Goal: Navigation & Orientation: Go to known website

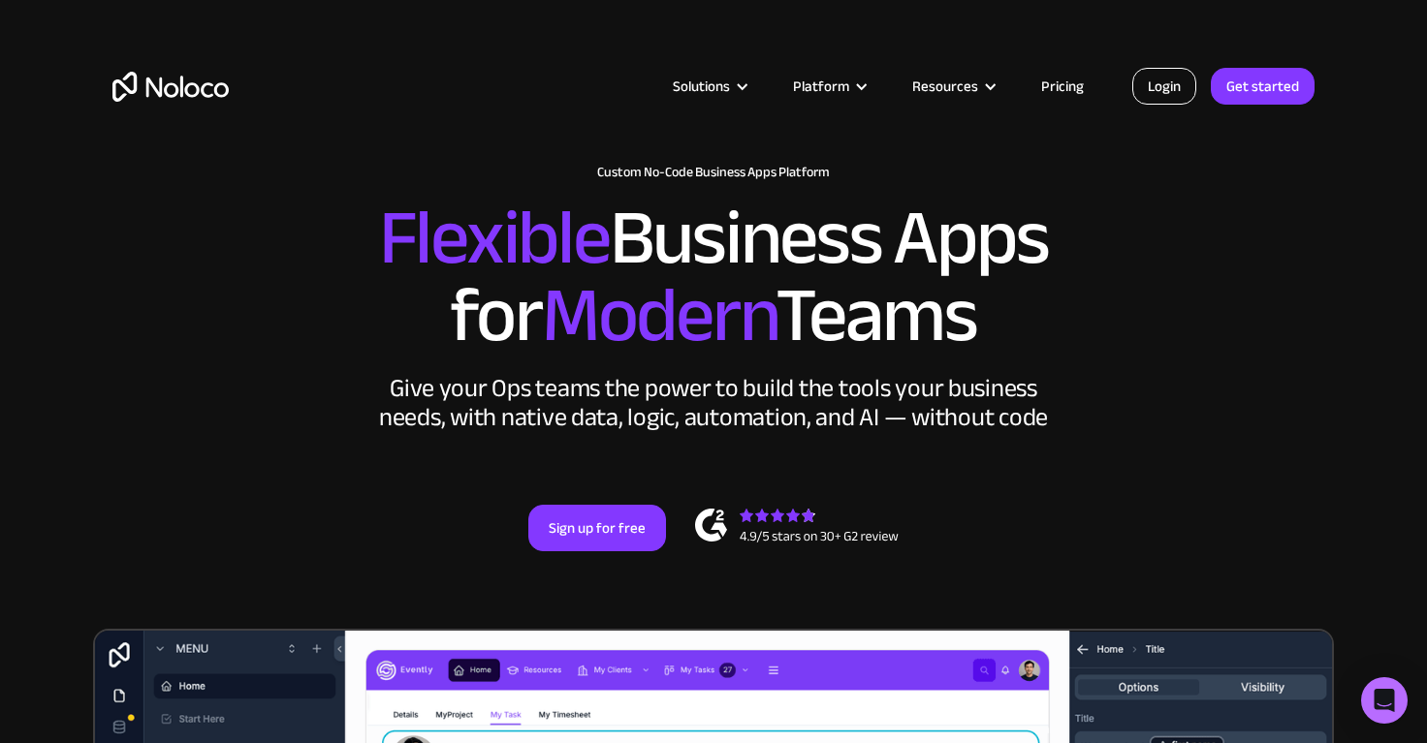
click at [1149, 92] on link "Login" at bounding box center [1164, 86] width 64 height 37
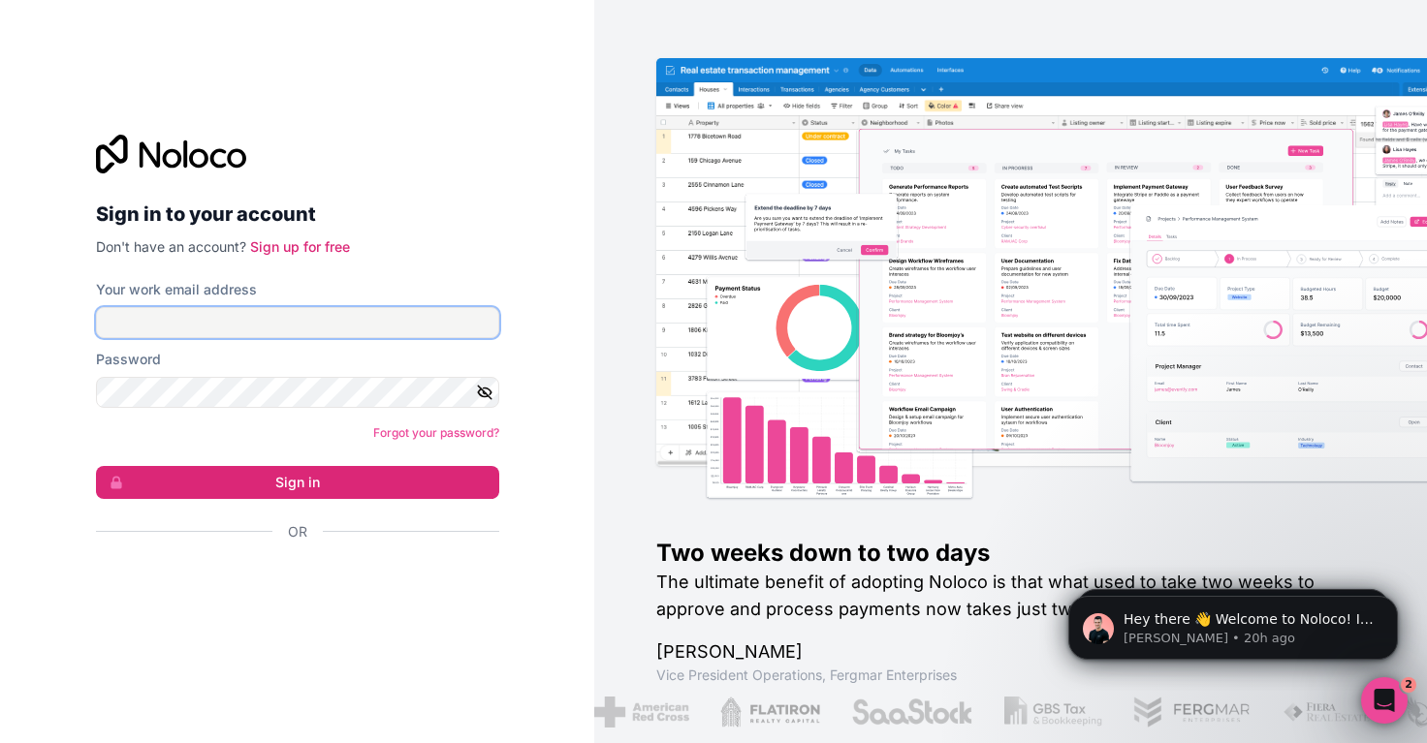
click at [237, 325] on input "Your work email address" at bounding box center [297, 322] width 403 height 31
type input "[EMAIL_ADDRESS][DOMAIN_NAME]"
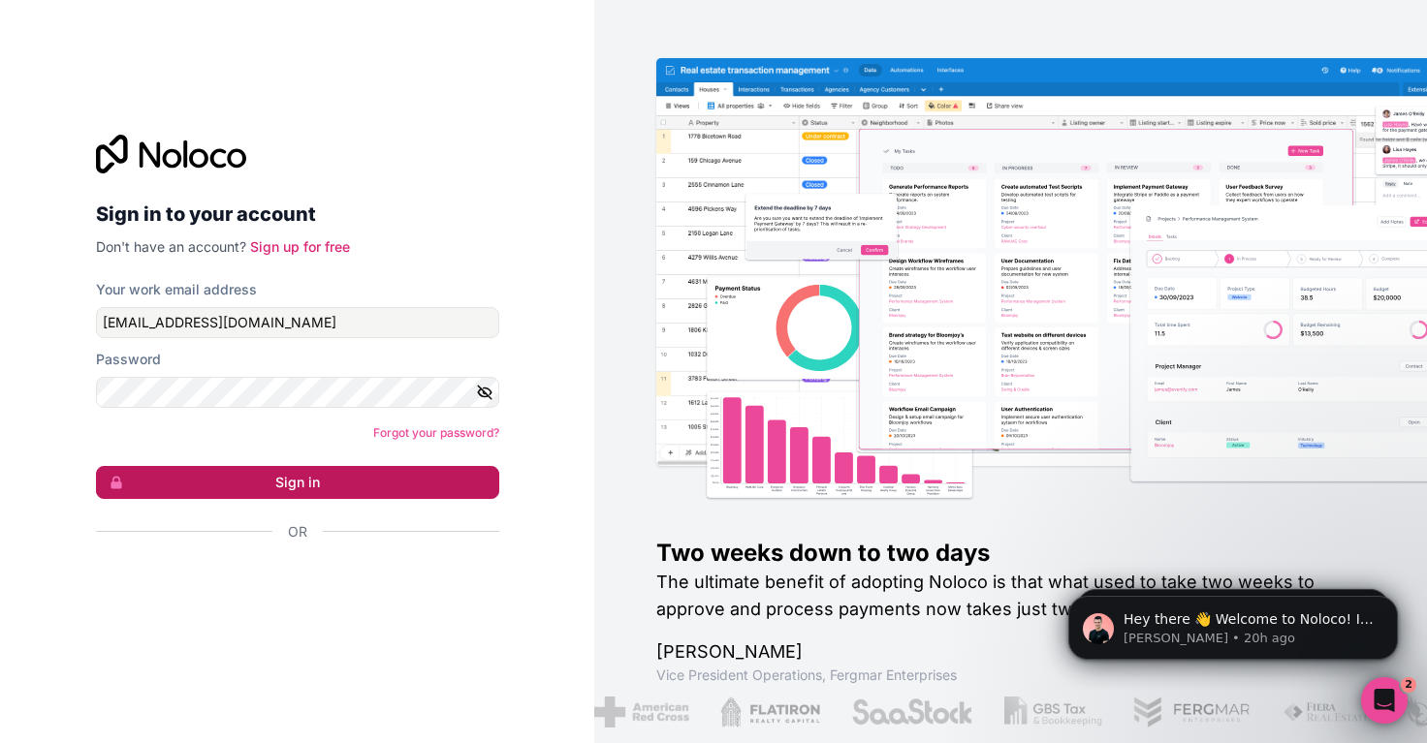
click at [262, 479] on button "Sign in" at bounding box center [297, 482] width 403 height 33
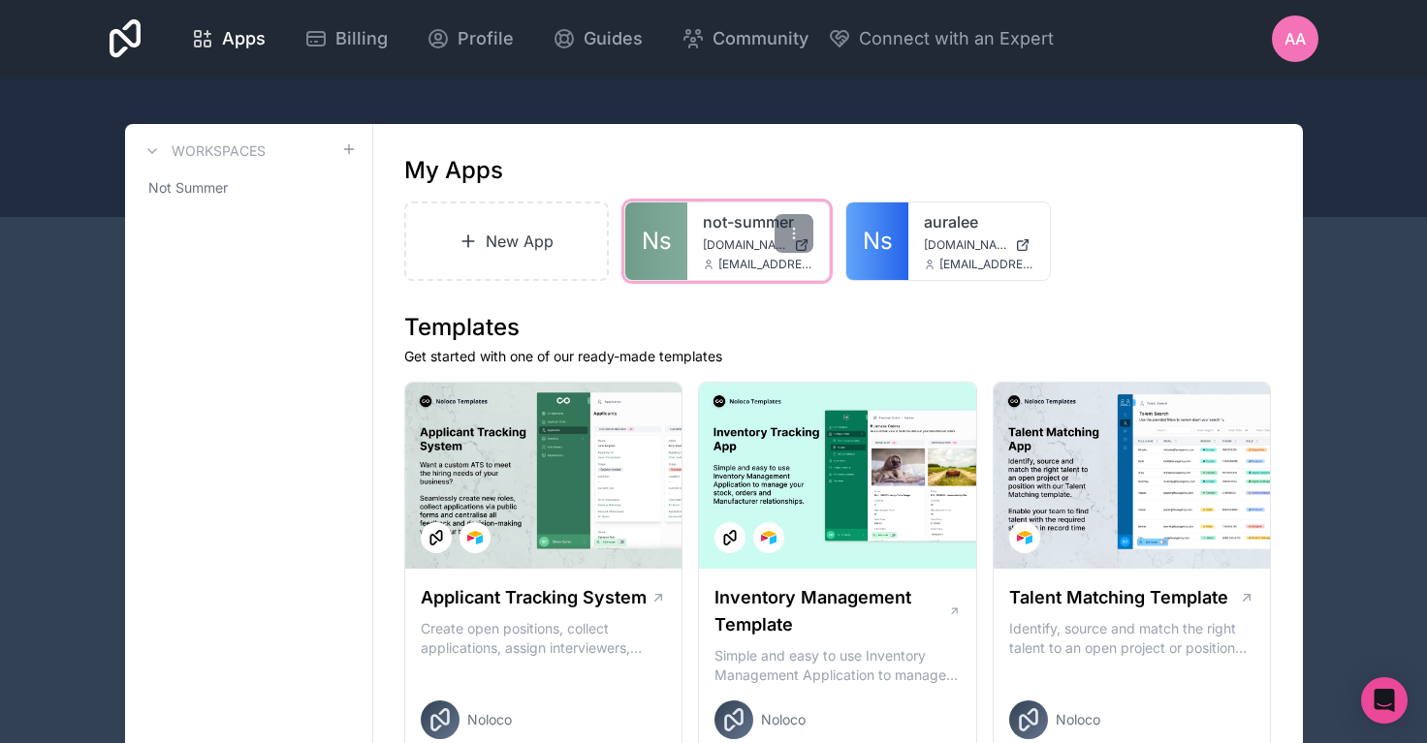
click at [736, 248] on span "[DOMAIN_NAME]" at bounding box center [744, 245] width 83 height 16
